Goal: Task Accomplishment & Management: Manage account settings

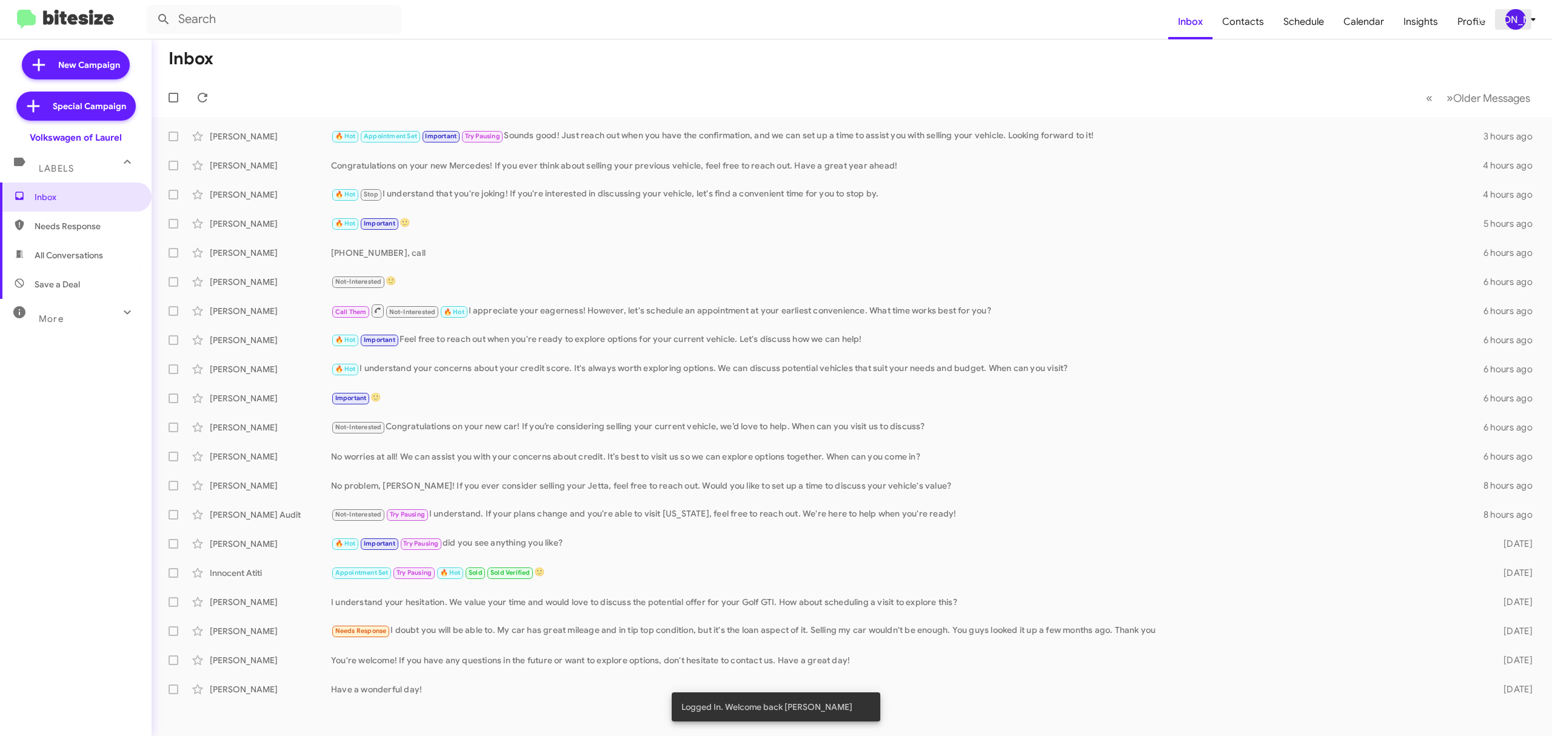
click at [1517, 18] on div "[PERSON_NAME]" at bounding box center [1515, 19] width 21 height 21
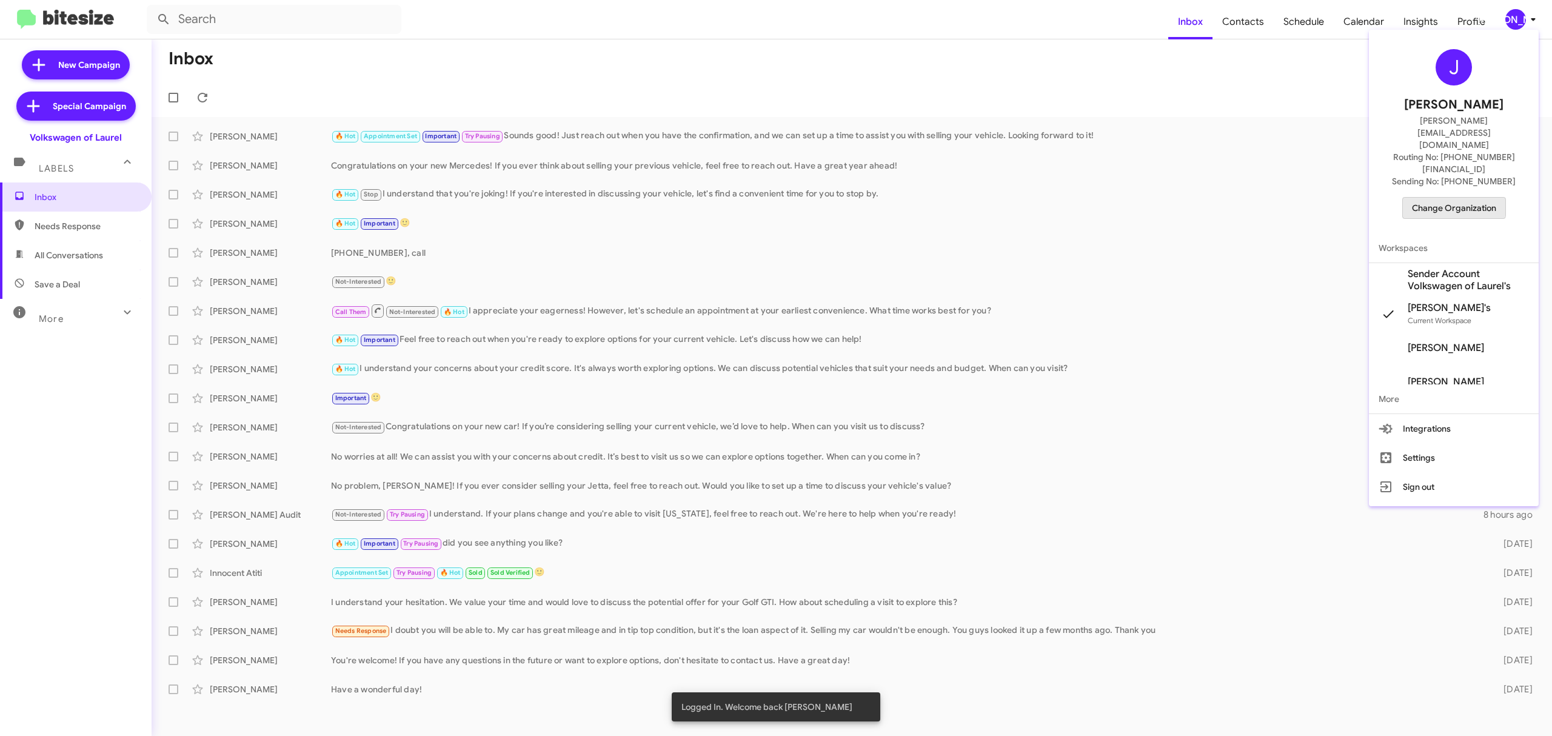
click at [1450, 198] on span "Change Organization" at bounding box center [1454, 208] width 84 height 21
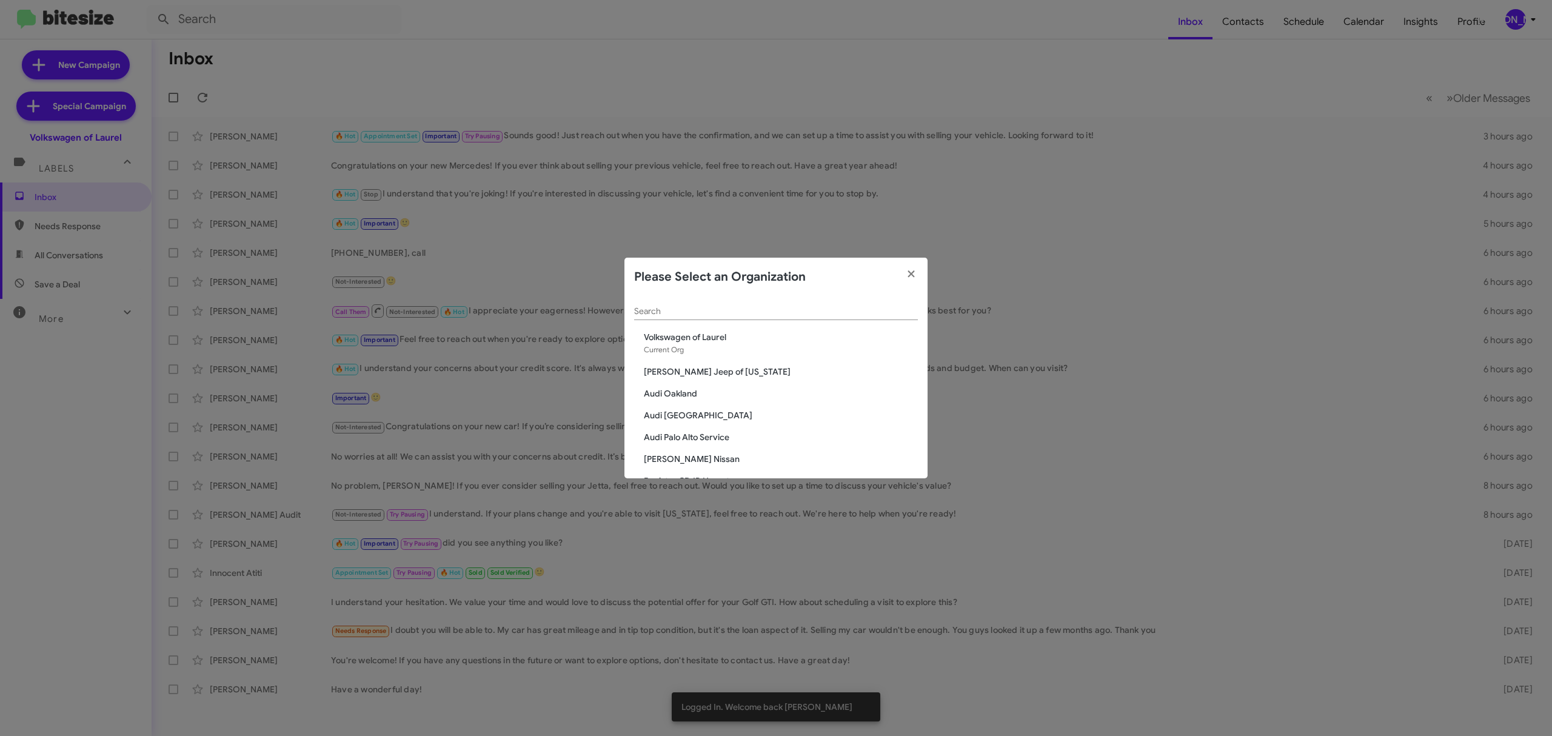
click at [799, 312] on input "Search" at bounding box center [776, 312] width 284 height 10
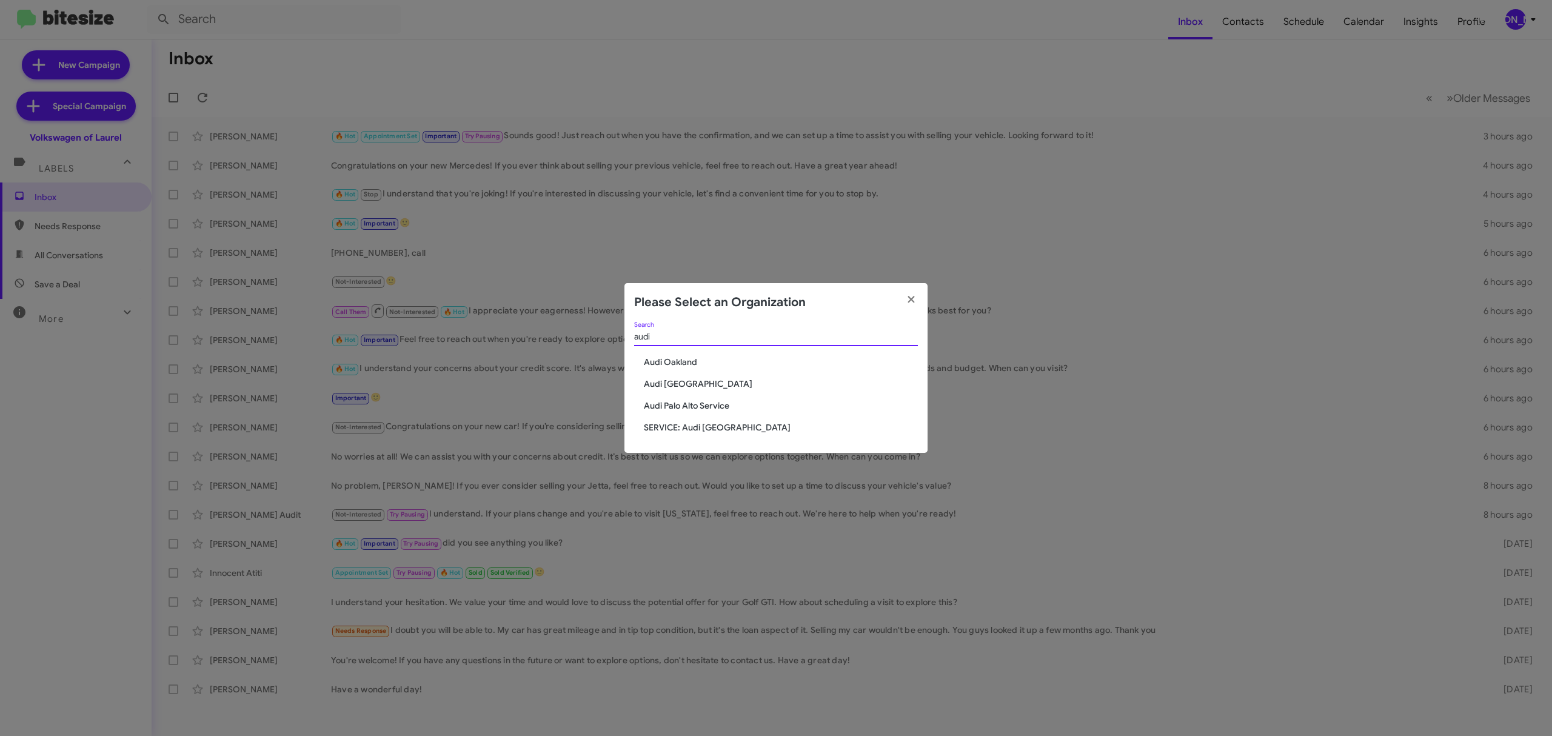
type input "audi"
click at [660, 360] on span "Audi Oakland" at bounding box center [781, 362] width 274 height 12
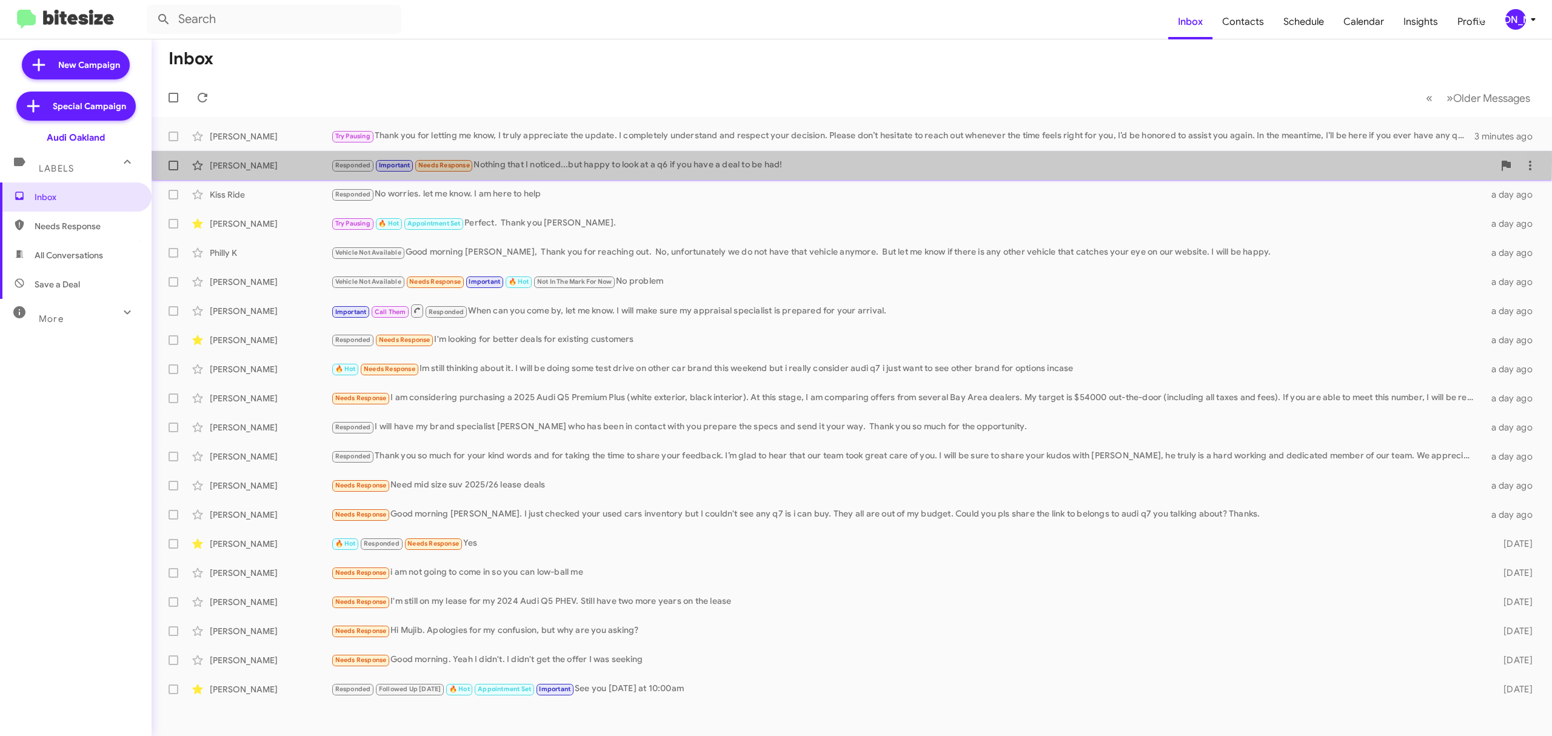
click at [539, 161] on div "Responded Important Needs Response Nothing that I noticed...but happy to look a…" at bounding box center [912, 165] width 1163 height 14
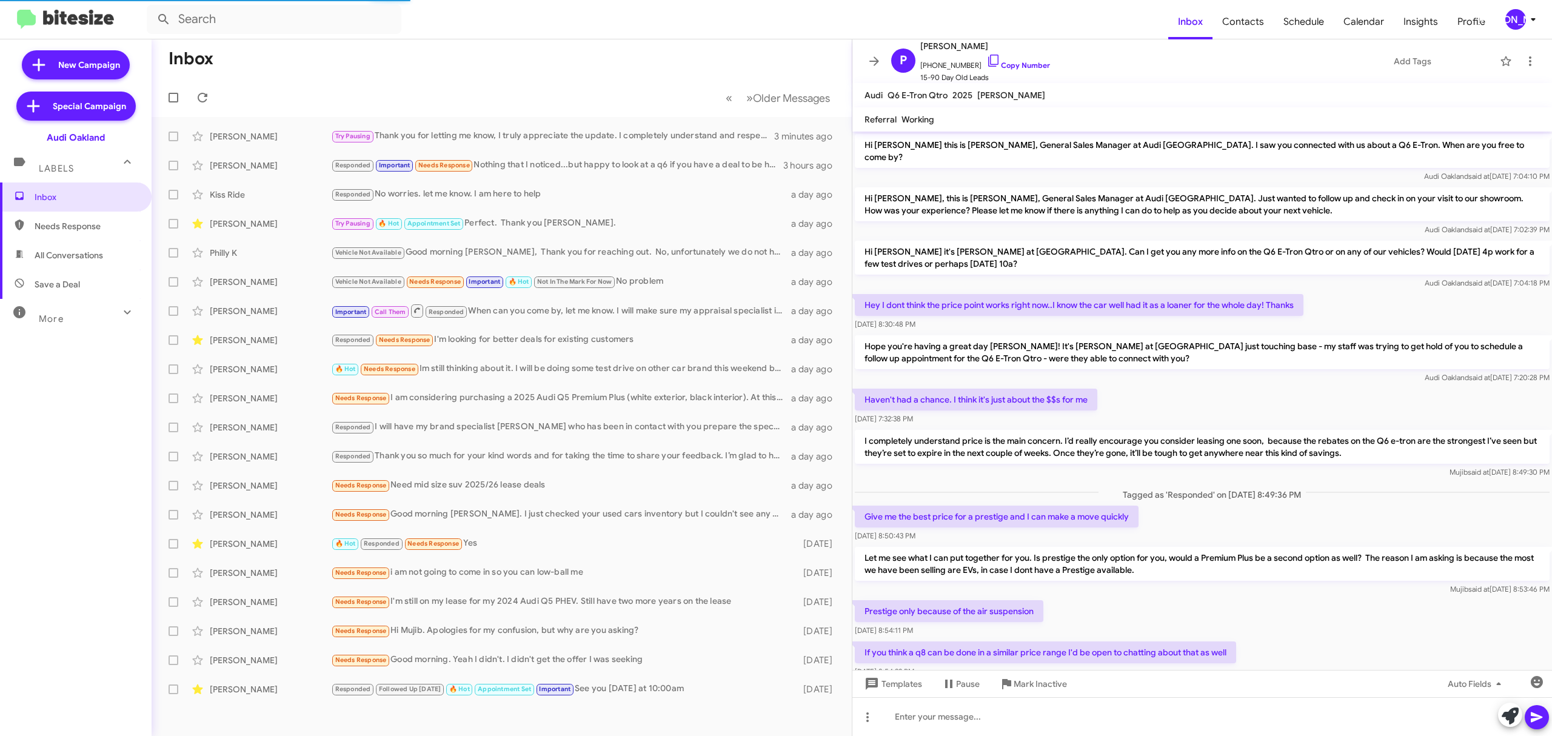
scroll to position [167, 0]
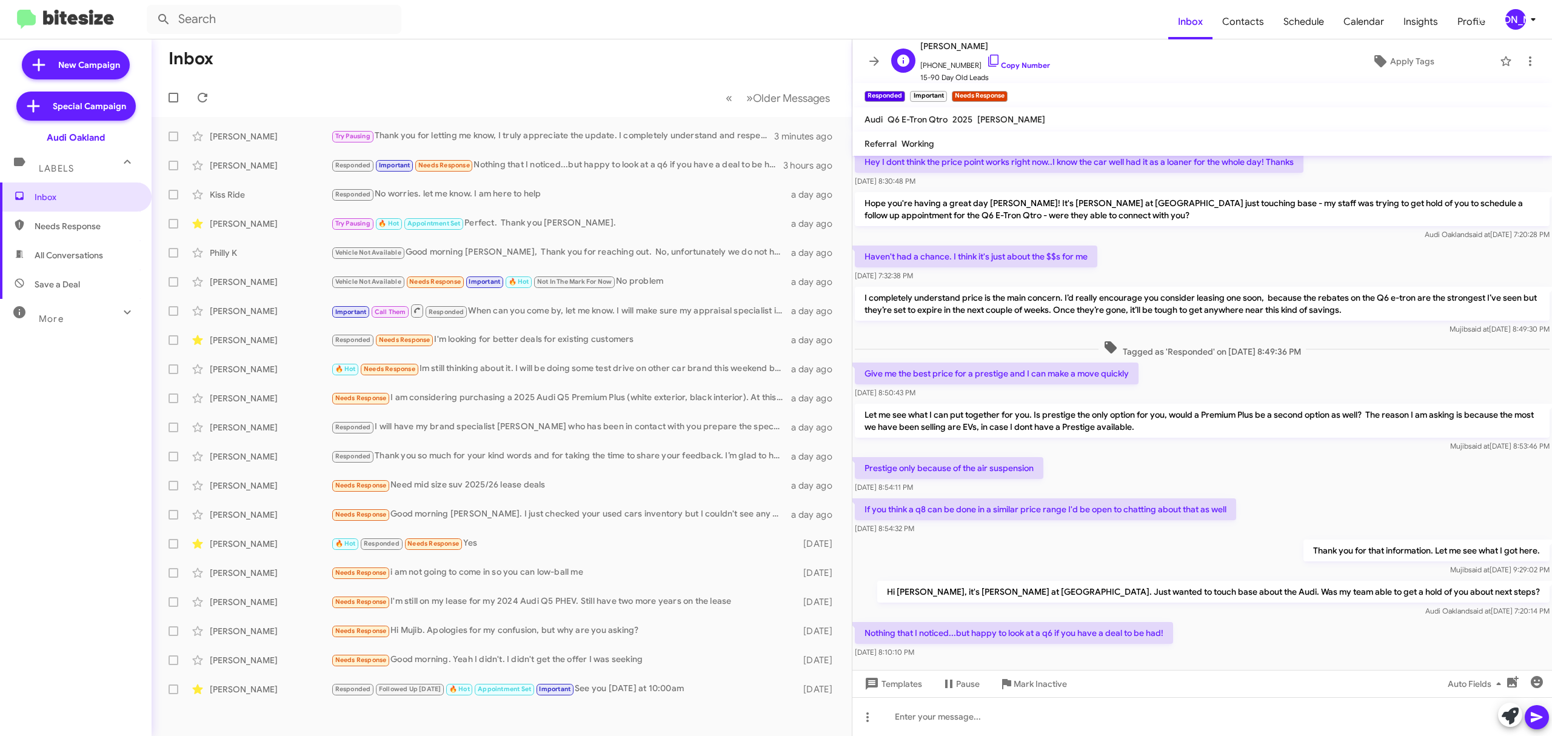
click at [1006, 70] on span "+12143153782 Copy Number" at bounding box center [985, 62] width 130 height 18
click at [1014, 62] on link "Copy Number" at bounding box center [1018, 65] width 64 height 9
click at [880, 57] on icon at bounding box center [874, 61] width 15 height 15
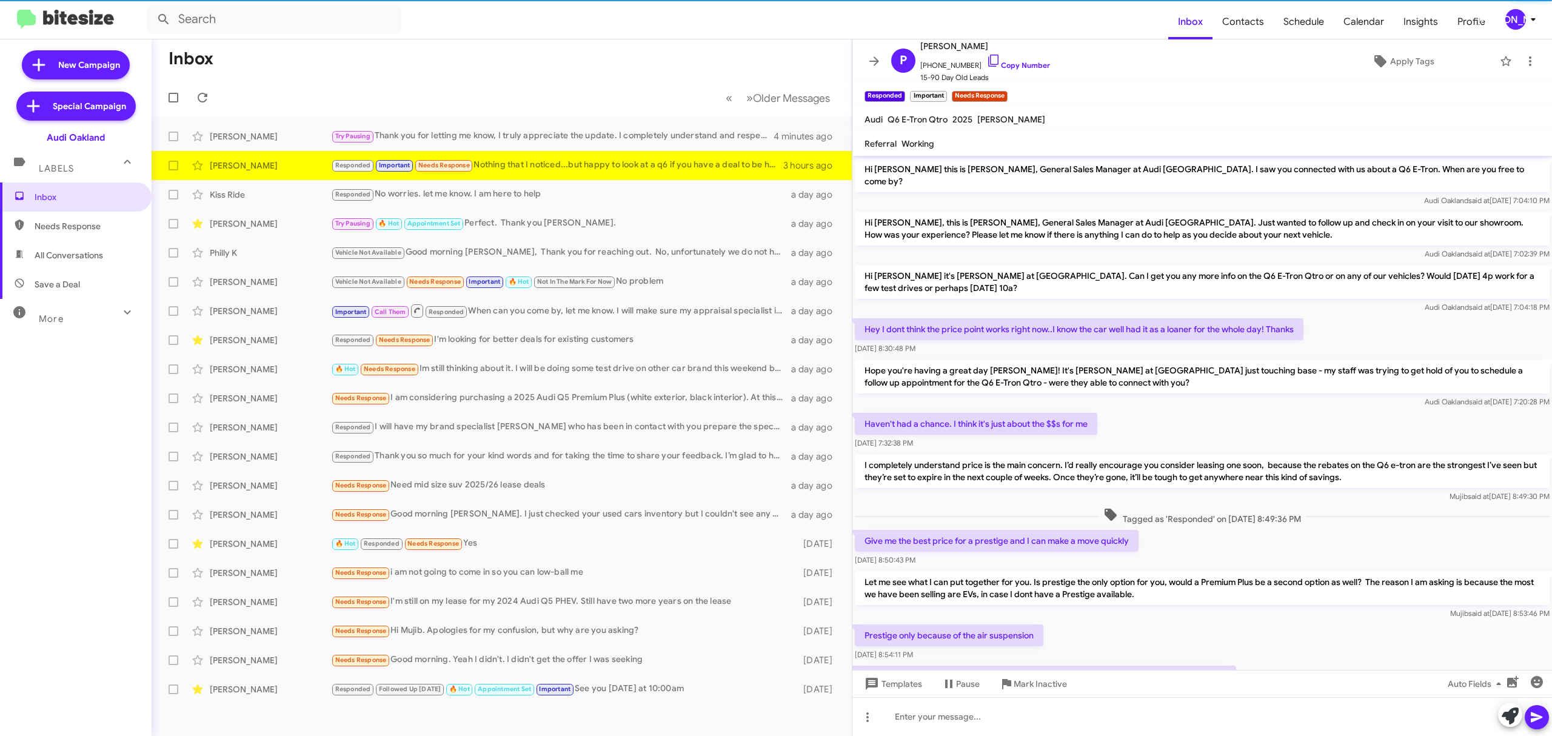
scroll to position [167, 0]
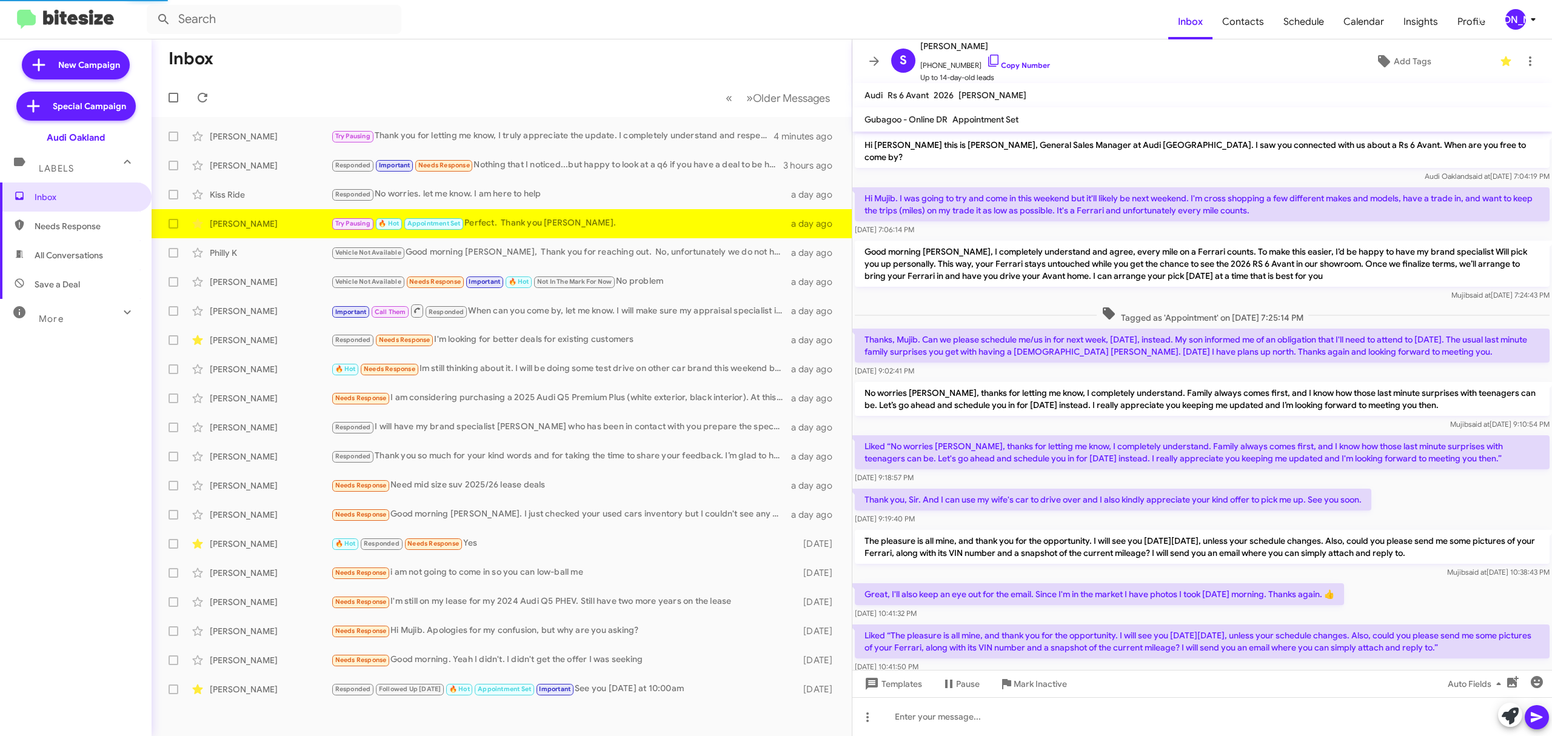
scroll to position [97, 0]
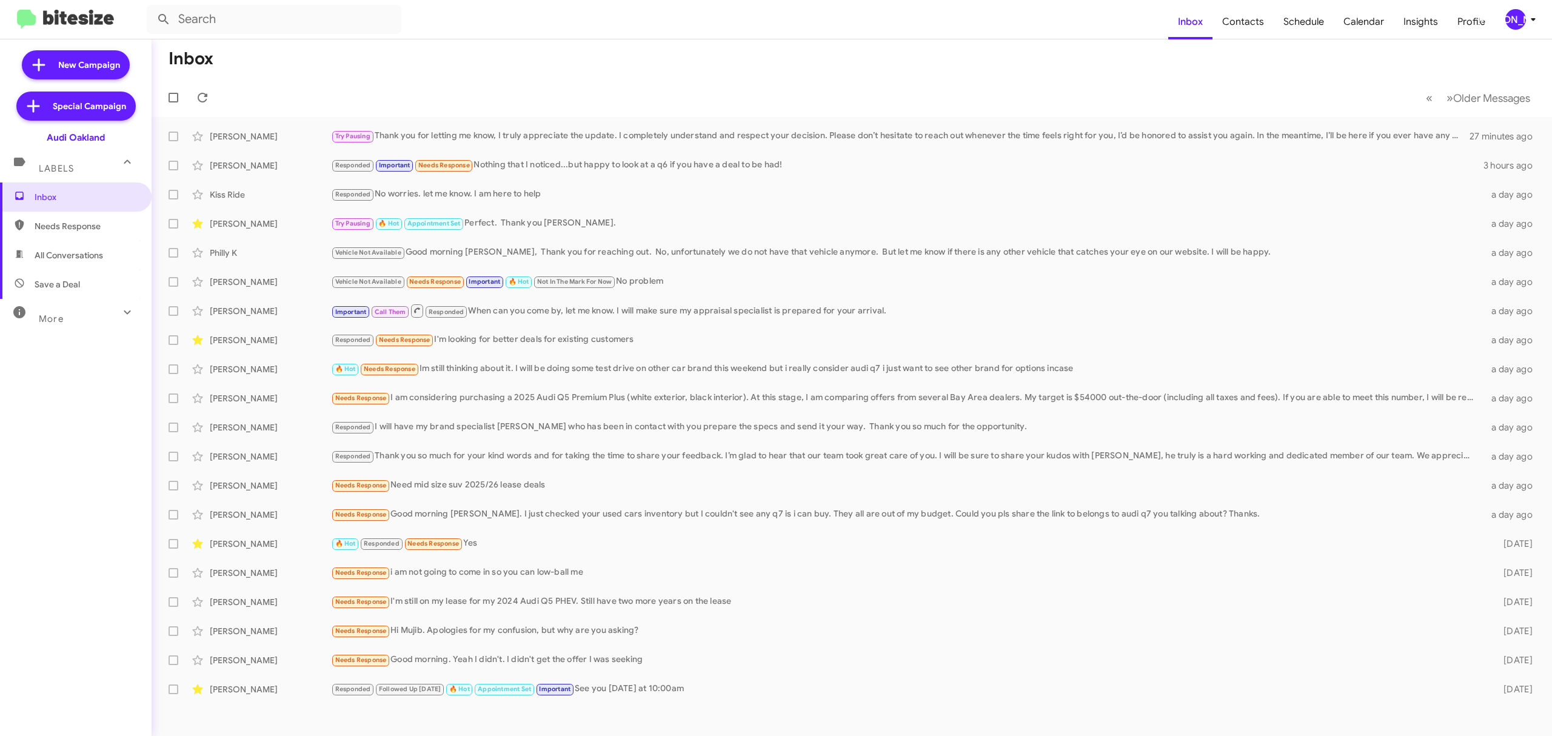
click at [1519, 33] on mat-toolbar "Inbox Contacts Schedule Calendar Insights Profile JA" at bounding box center [776, 19] width 1552 height 39
click at [1513, 18] on div "[PERSON_NAME]" at bounding box center [1515, 19] width 21 height 21
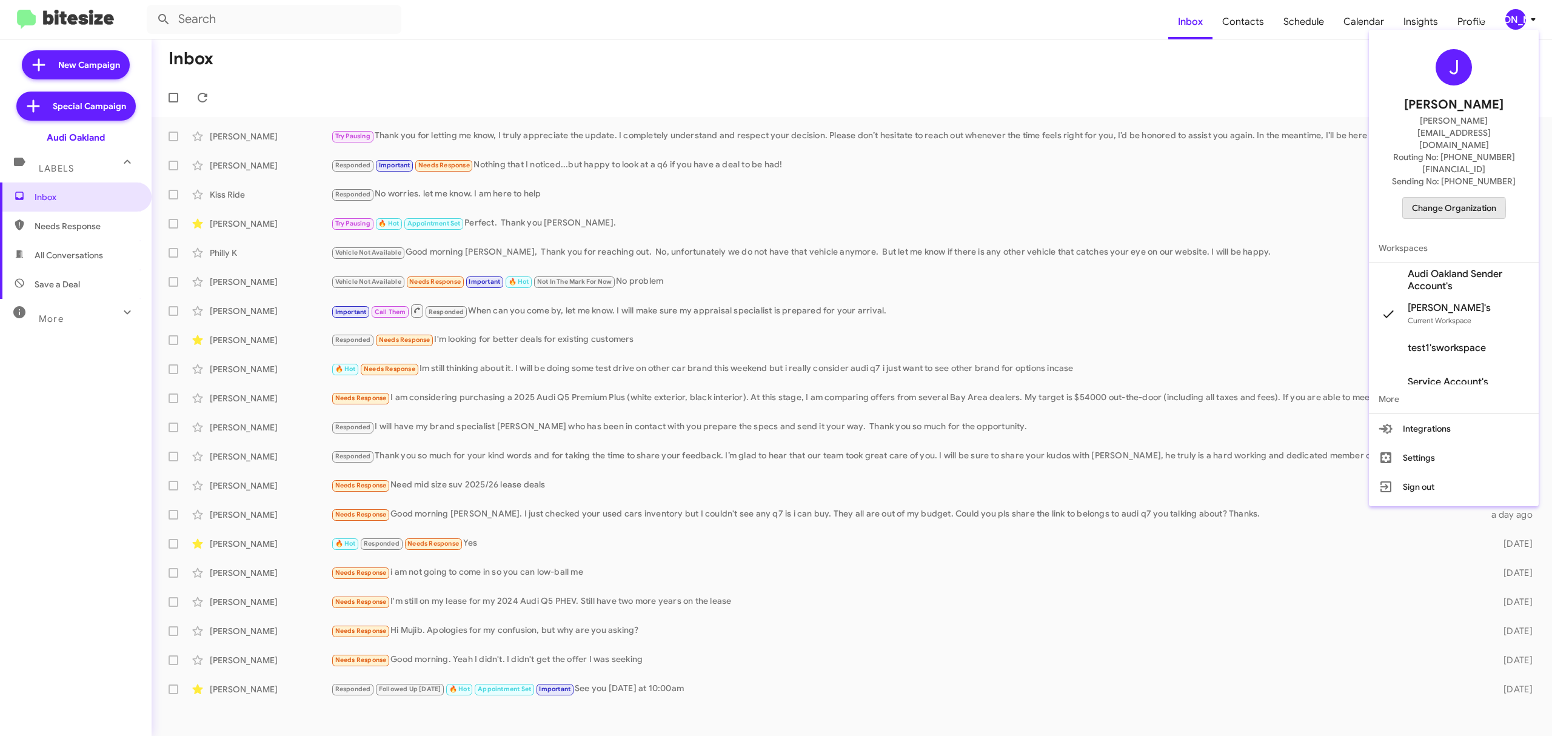
click at [1420, 198] on span "Change Organization" at bounding box center [1454, 208] width 84 height 21
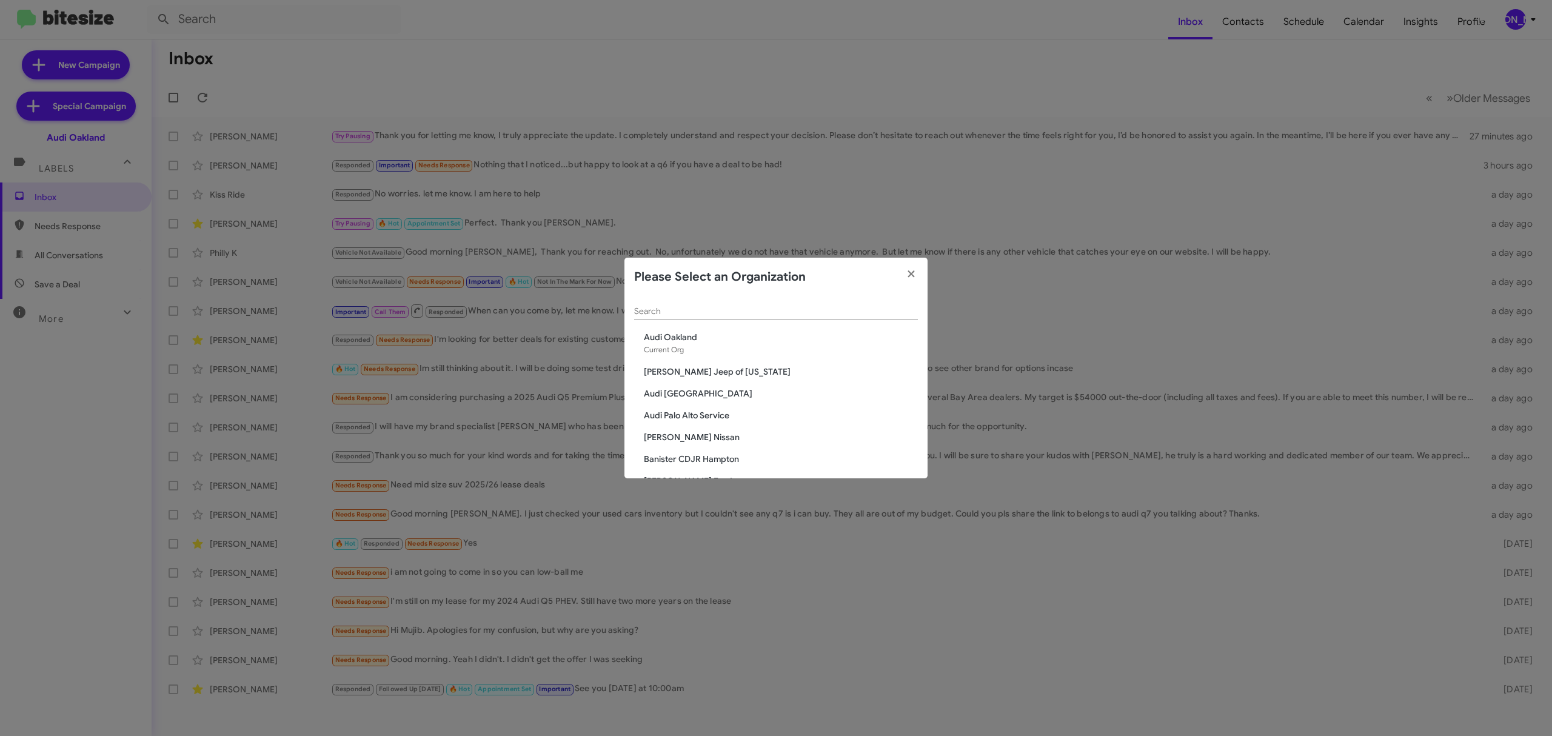
click at [825, 316] on div "Search" at bounding box center [776, 308] width 284 height 24
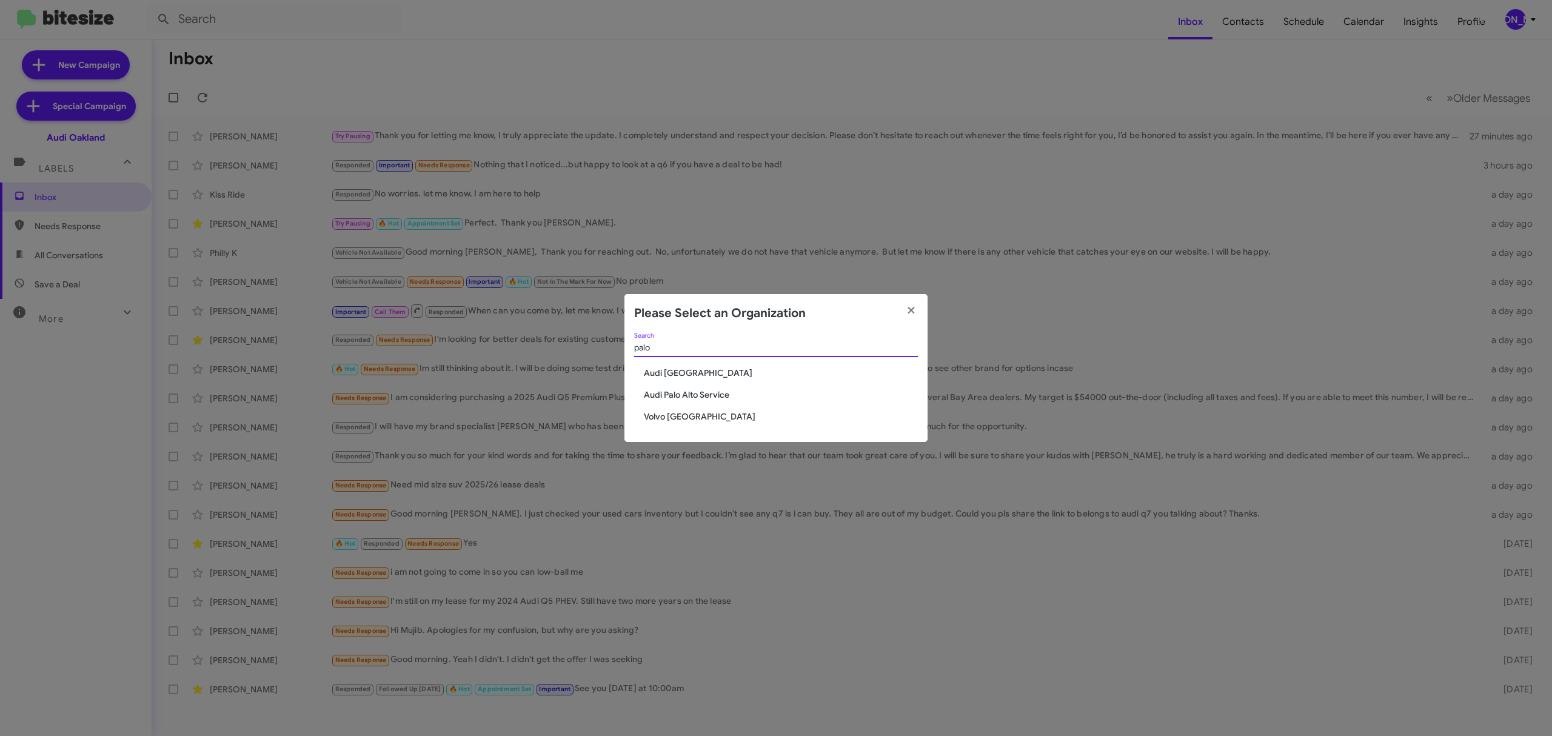
type input "palo"
click at [686, 363] on div "palo Search" at bounding box center [776, 350] width 284 height 35
click at [672, 370] on span "Audi Palo Alto" at bounding box center [781, 373] width 274 height 12
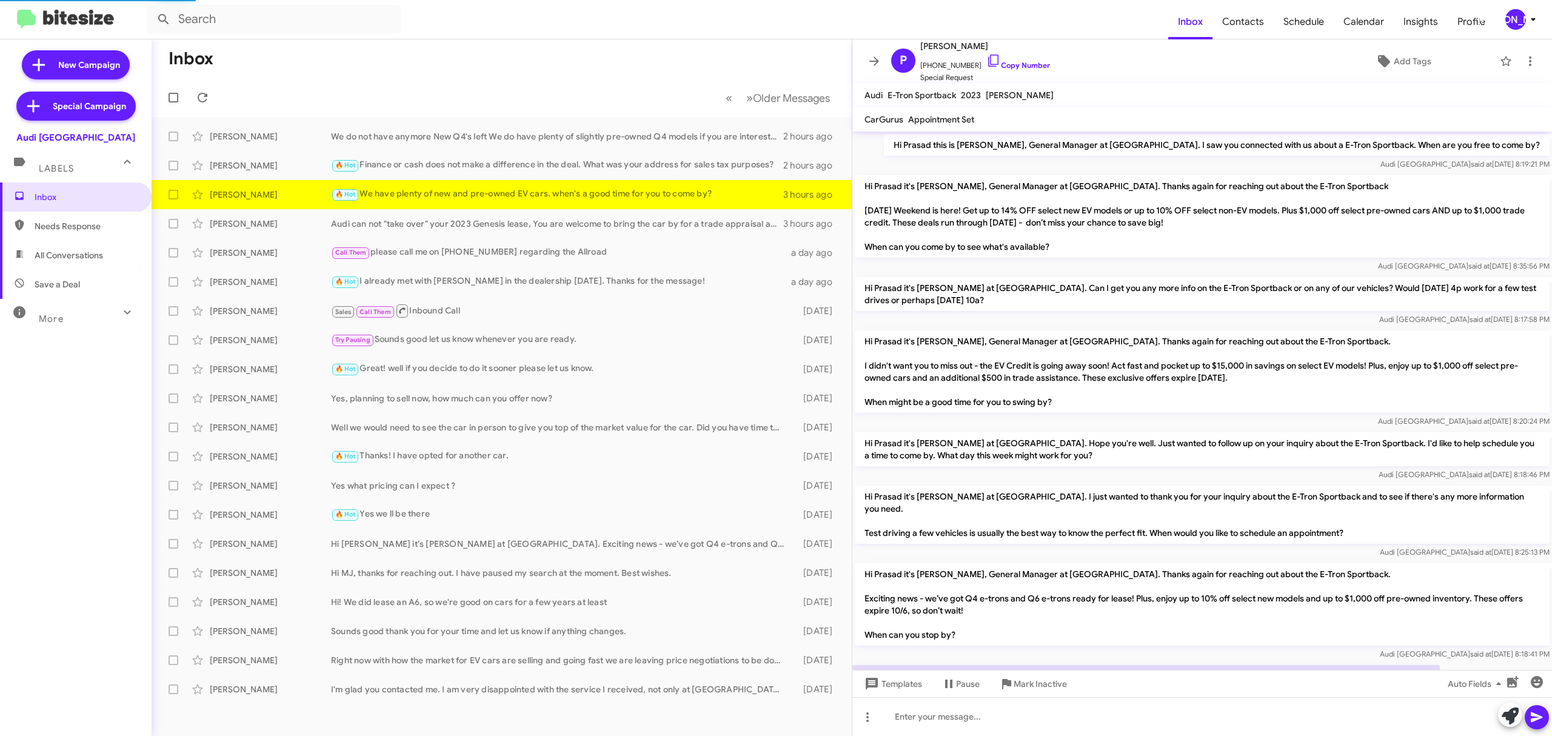
scroll to position [90, 0]
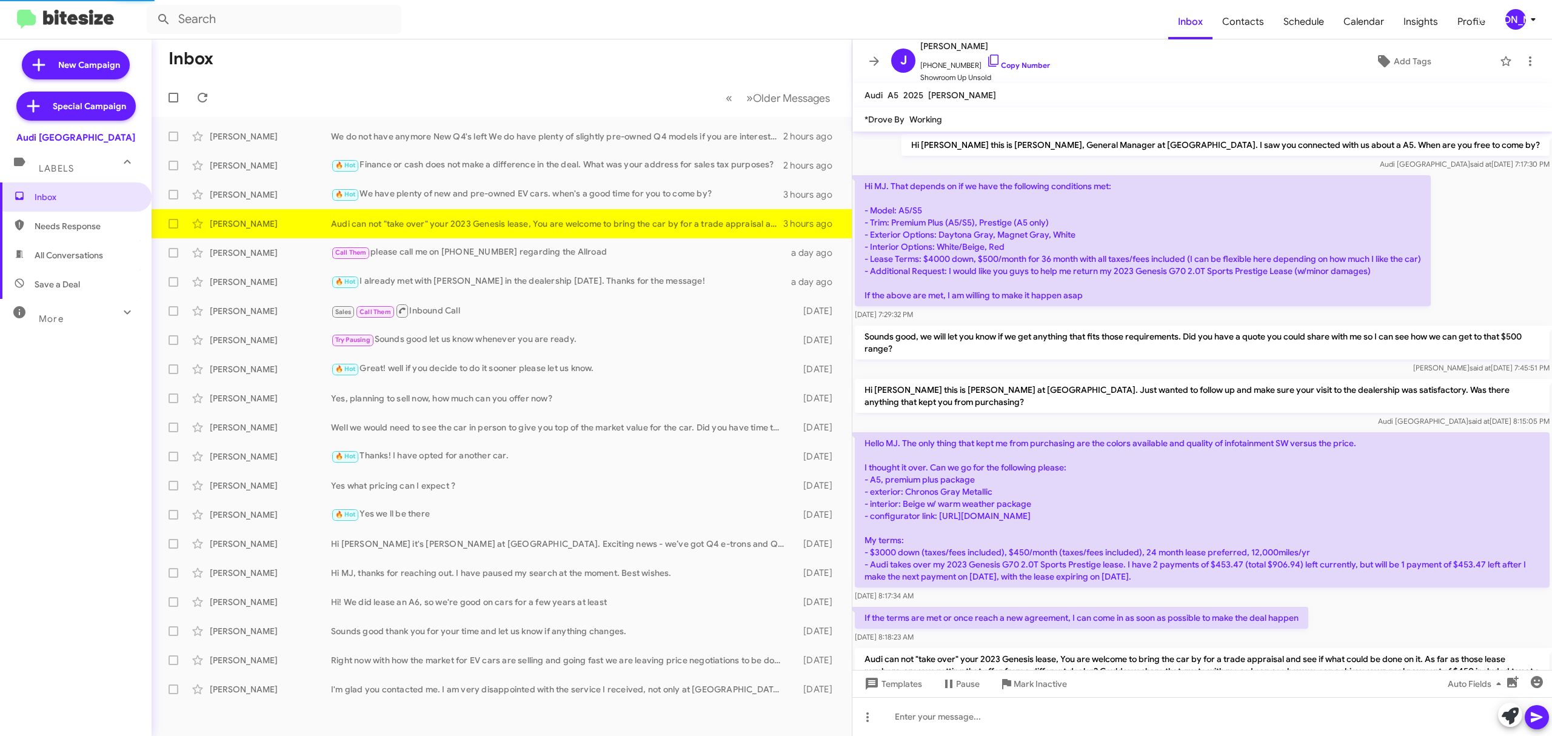
scroll to position [62, 0]
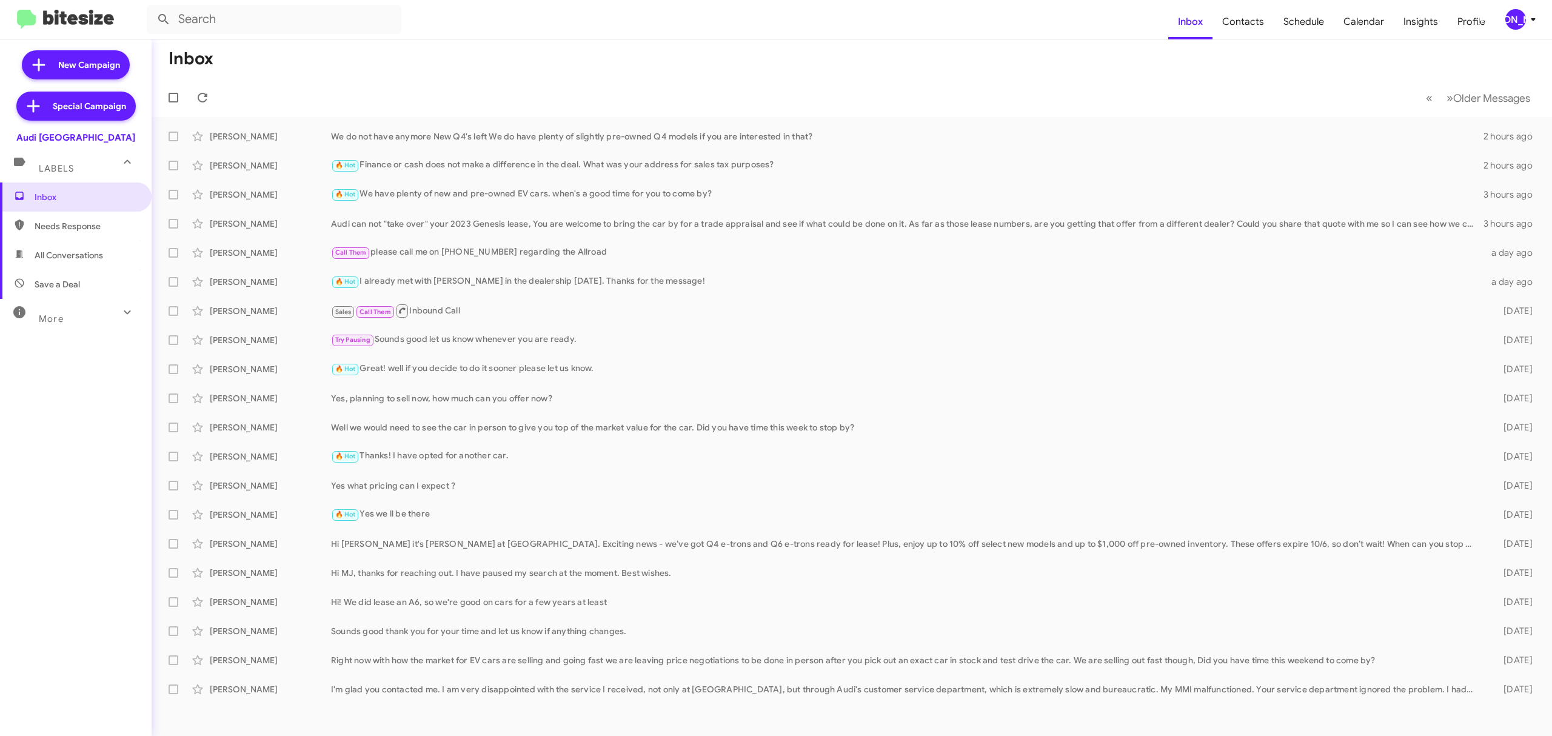
click at [1517, 18] on div "[PERSON_NAME]" at bounding box center [1515, 19] width 21 height 21
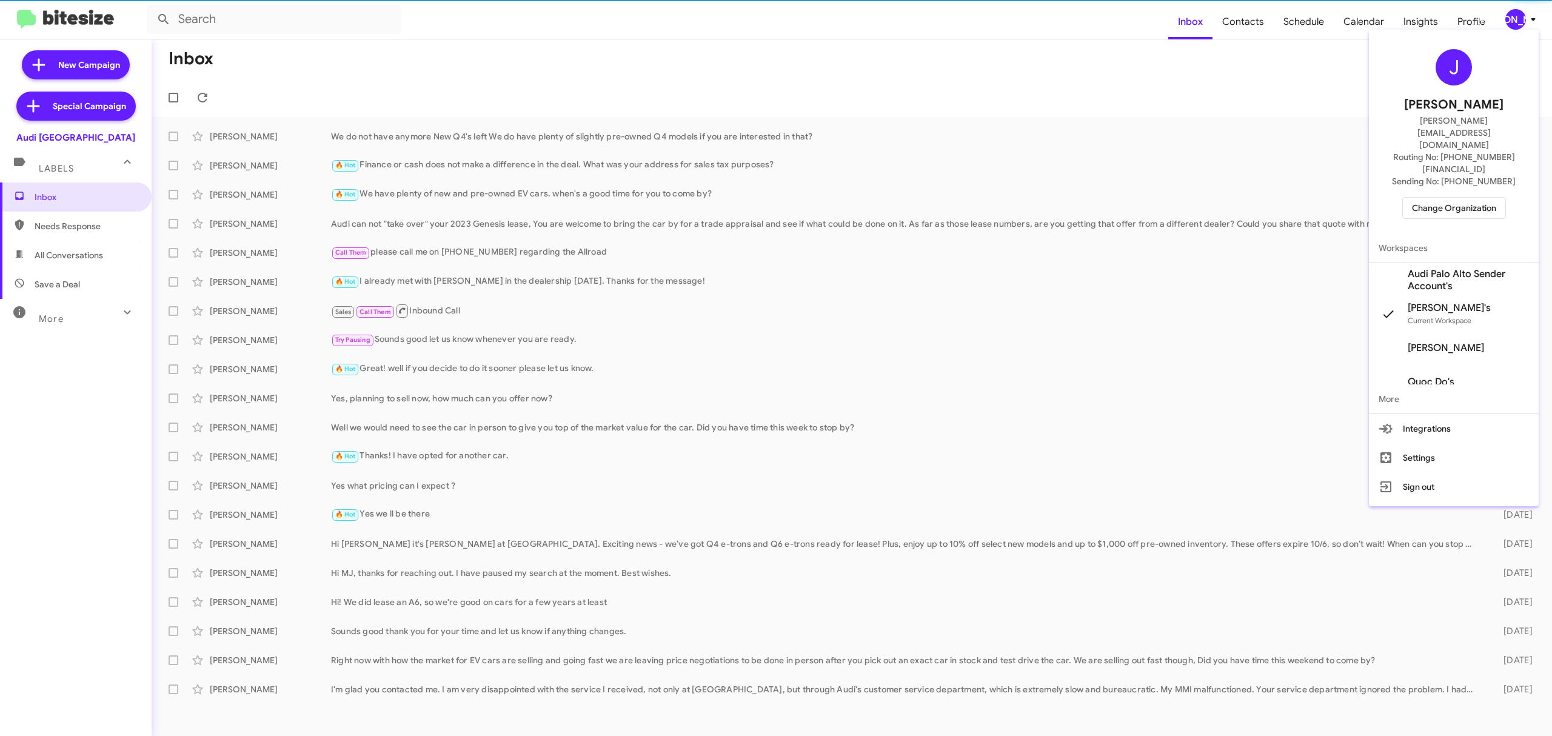
click at [1439, 198] on span "Change Organization" at bounding box center [1454, 208] width 84 height 21
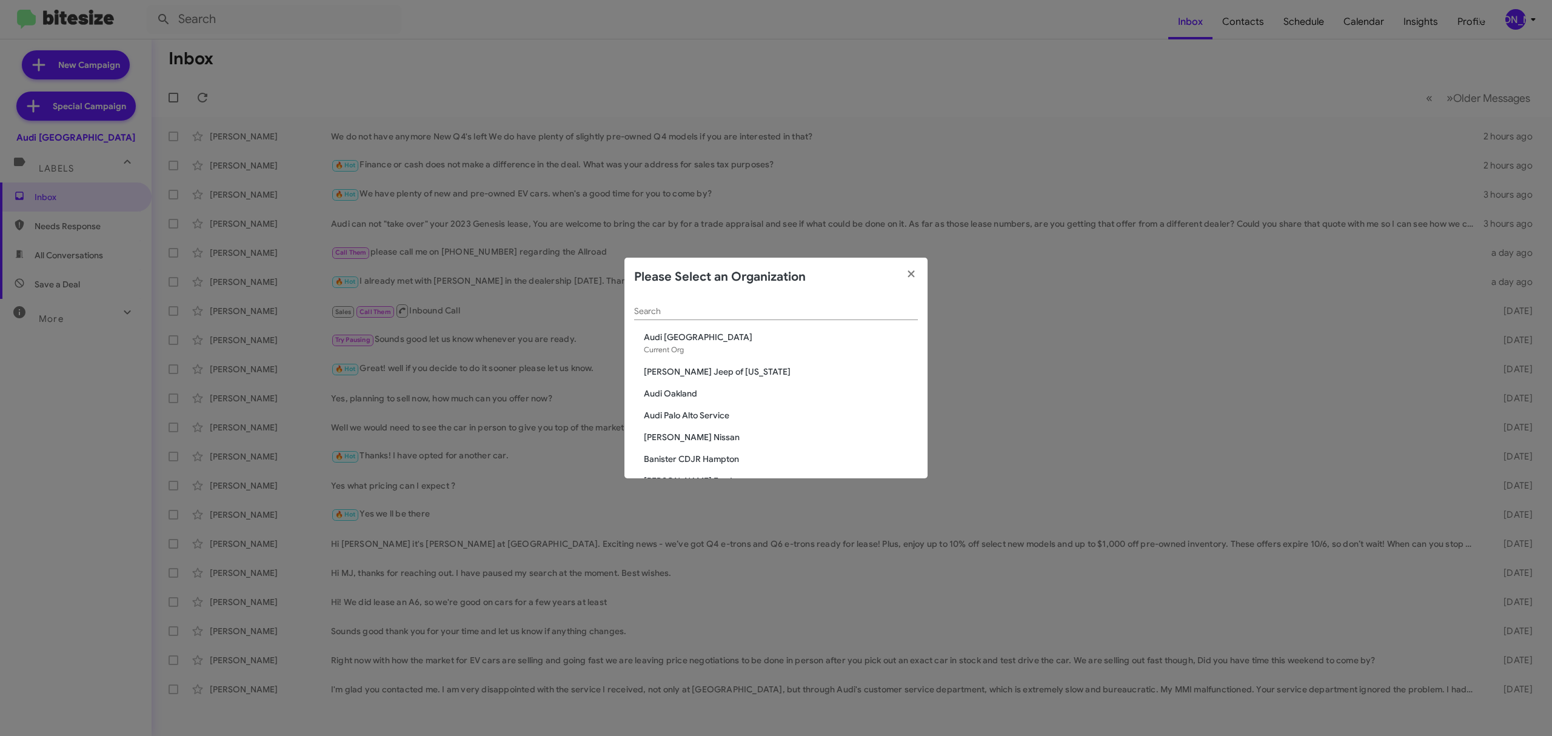
click at [806, 313] on input "Search" at bounding box center [776, 312] width 284 height 10
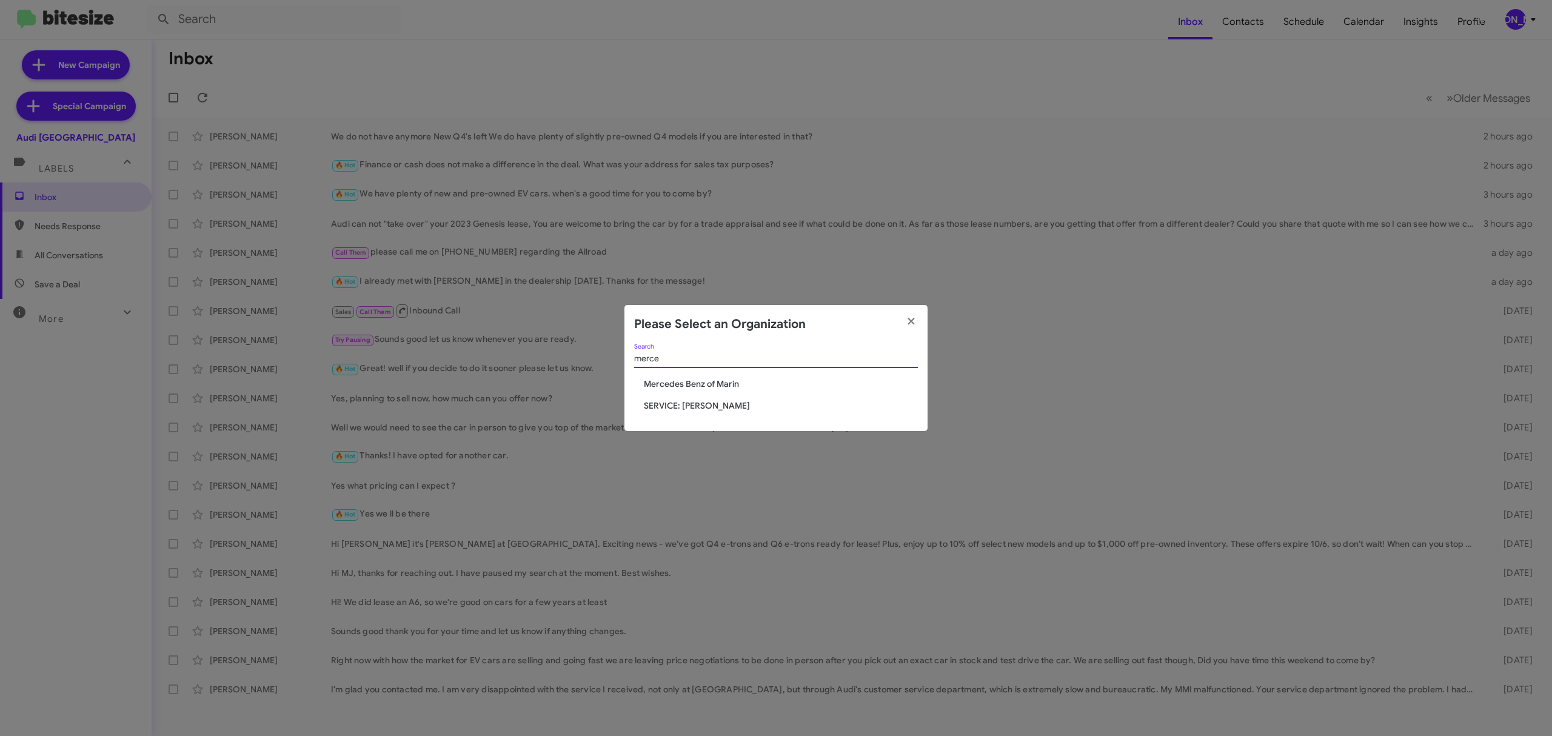
type input "merce"
click at [722, 378] on span "Mercedes Benz of Marin" at bounding box center [781, 384] width 274 height 12
